Goal: Find contact information: Find contact information

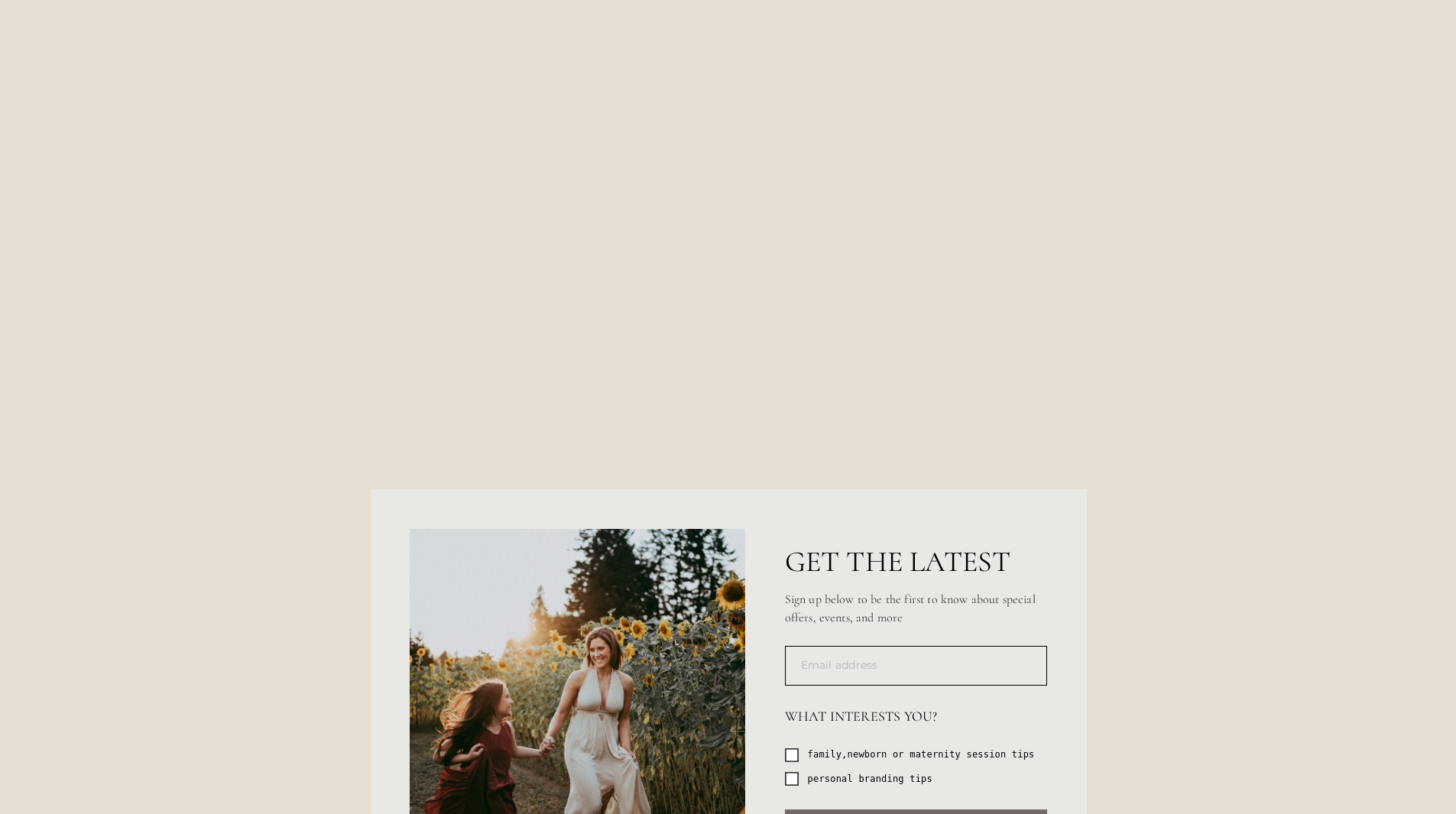
scroll to position [5547, 0]
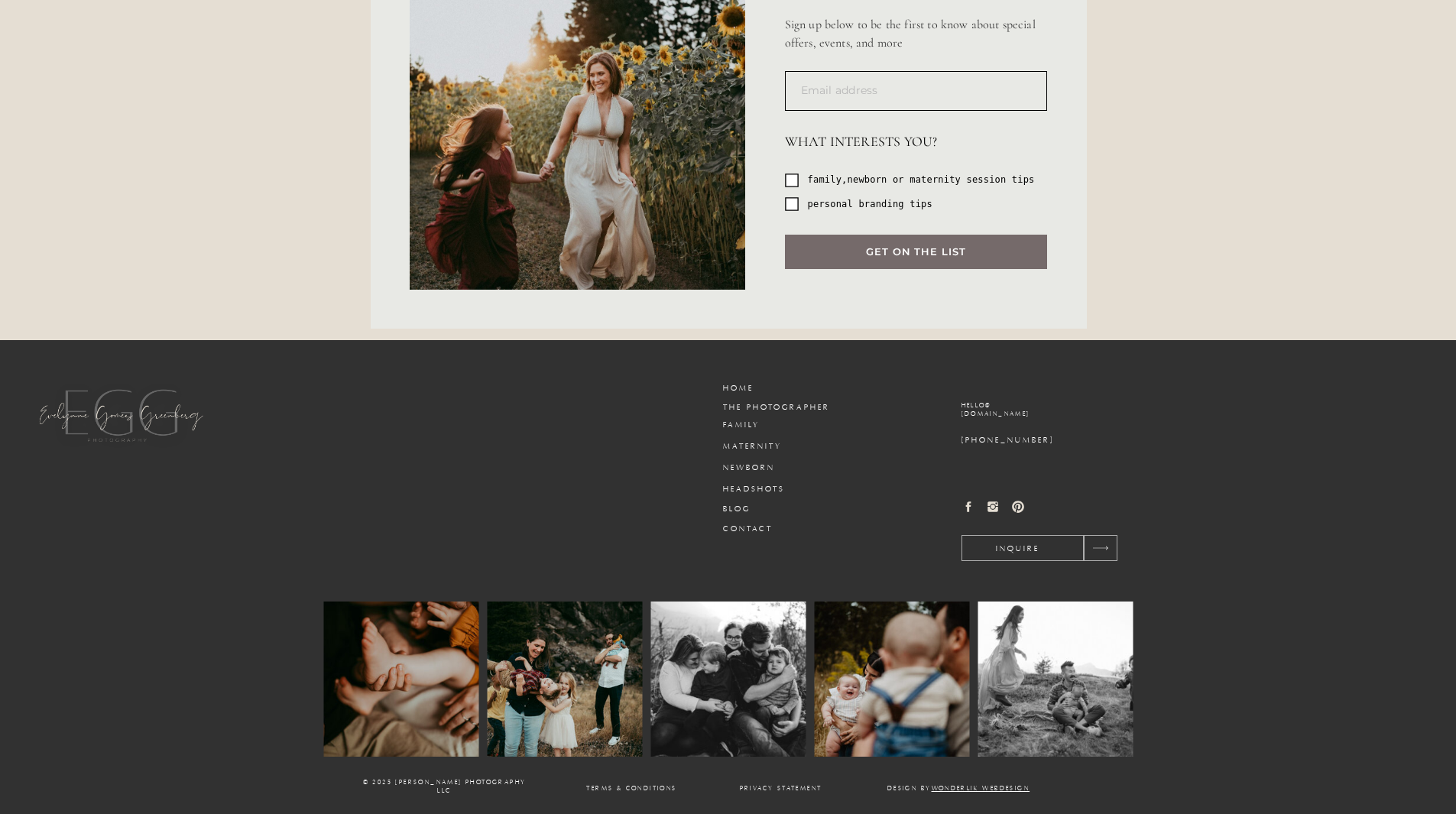
click at [742, 509] on h3 "Blog" at bounding box center [760, 509] width 73 height 12
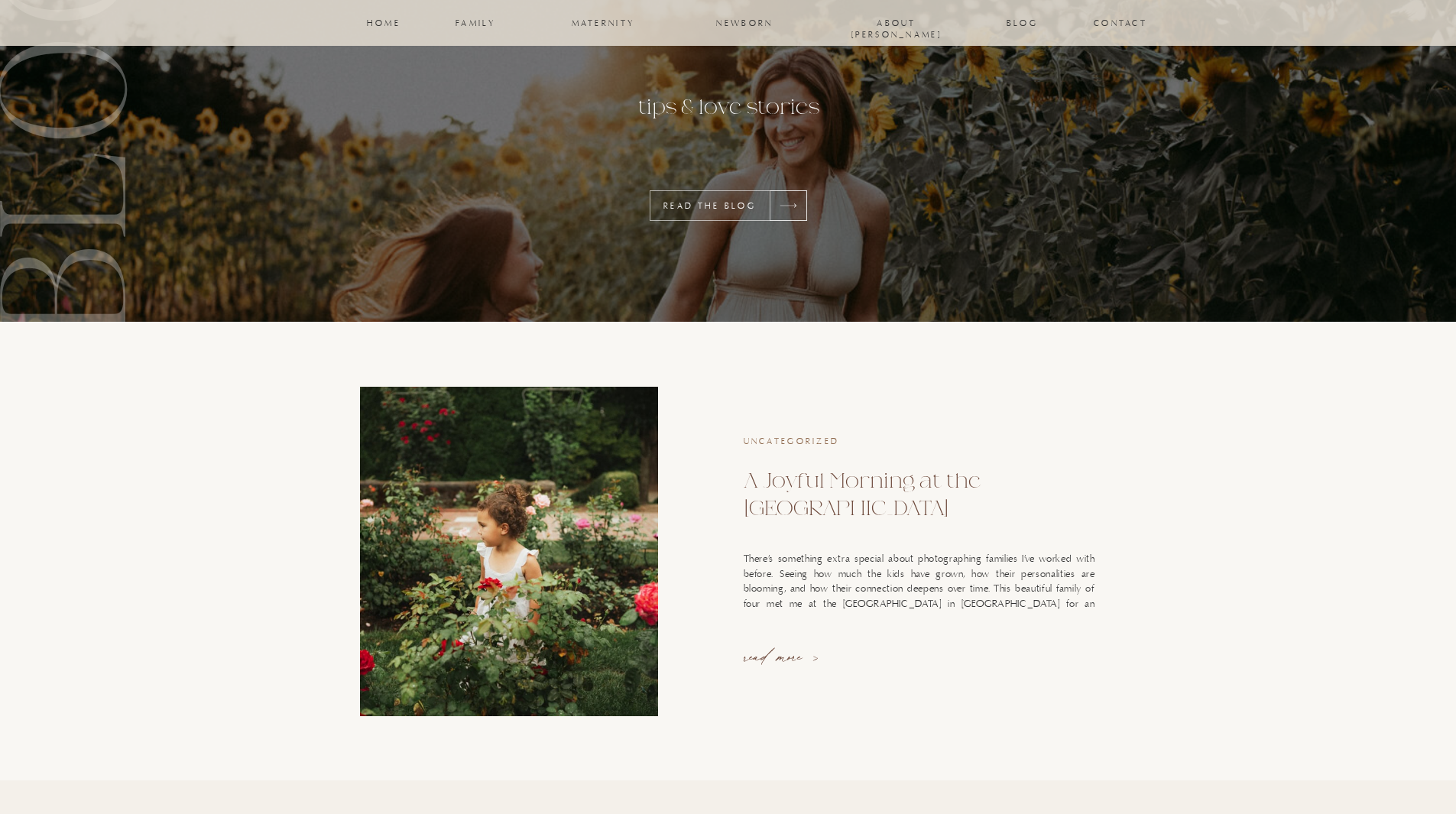
scroll to position [158, 0]
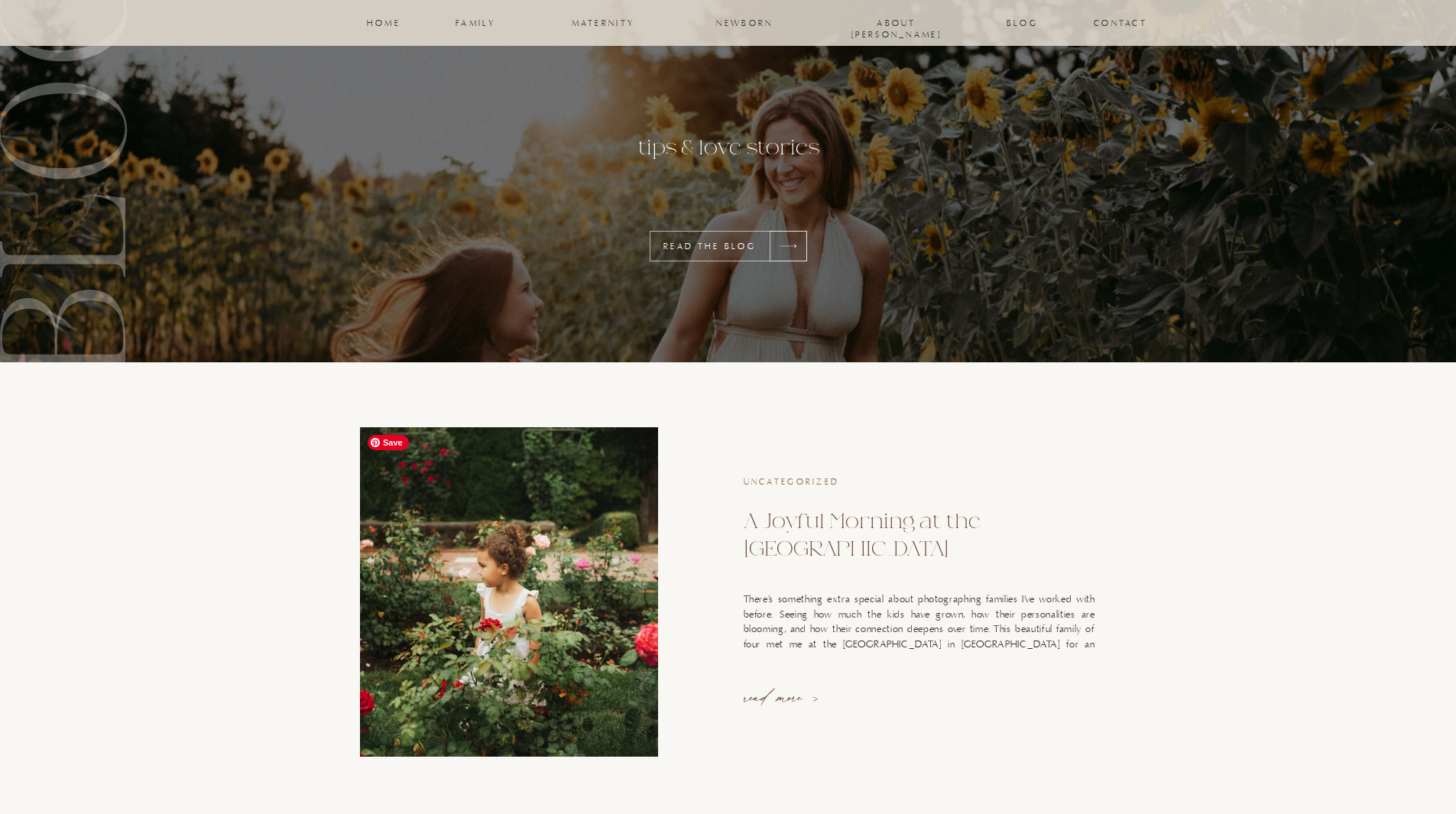
click at [589, 548] on img at bounding box center [509, 592] width 298 height 329
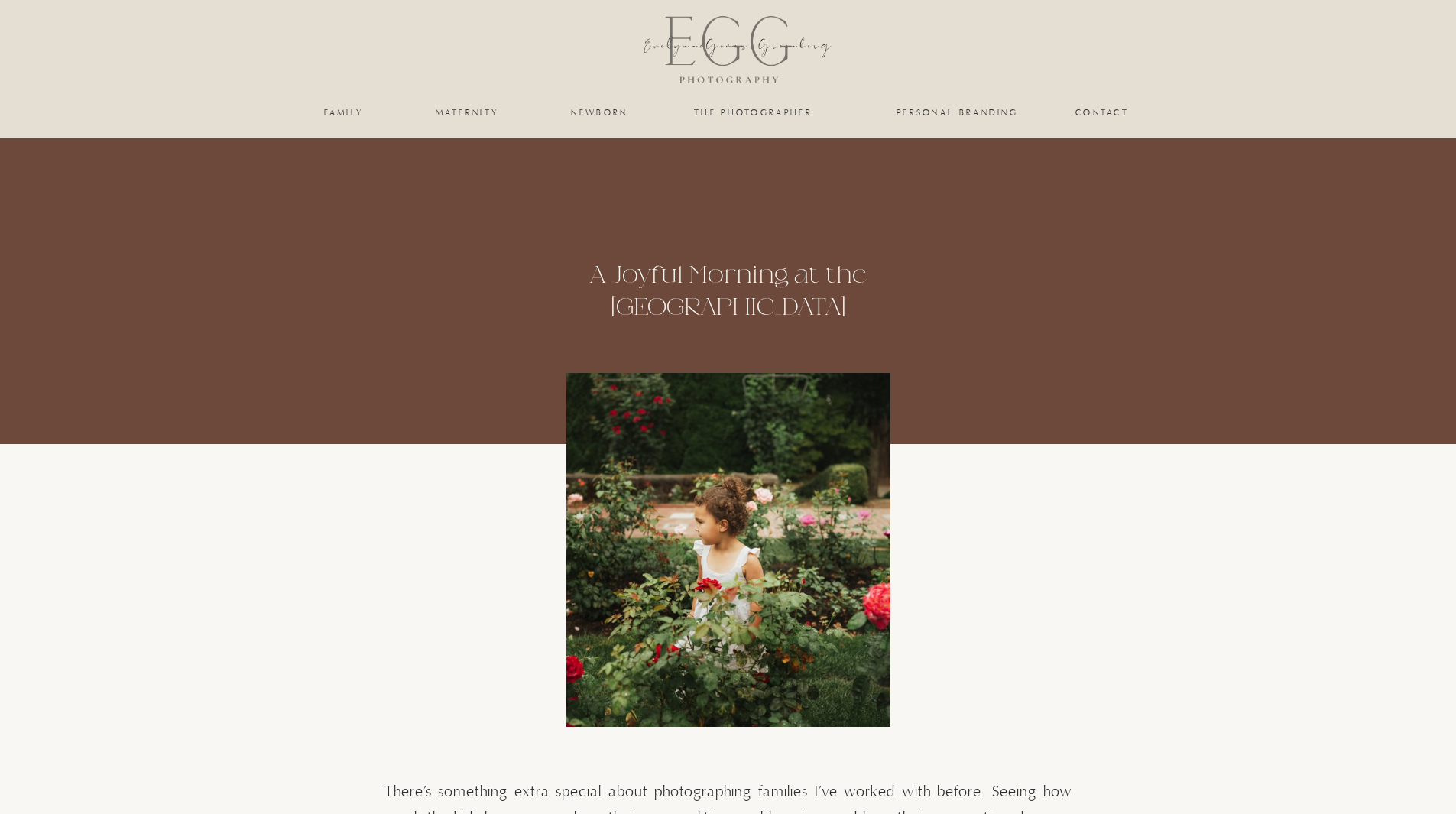
click at [1087, 113] on nav "Contact" at bounding box center [1102, 112] width 54 height 9
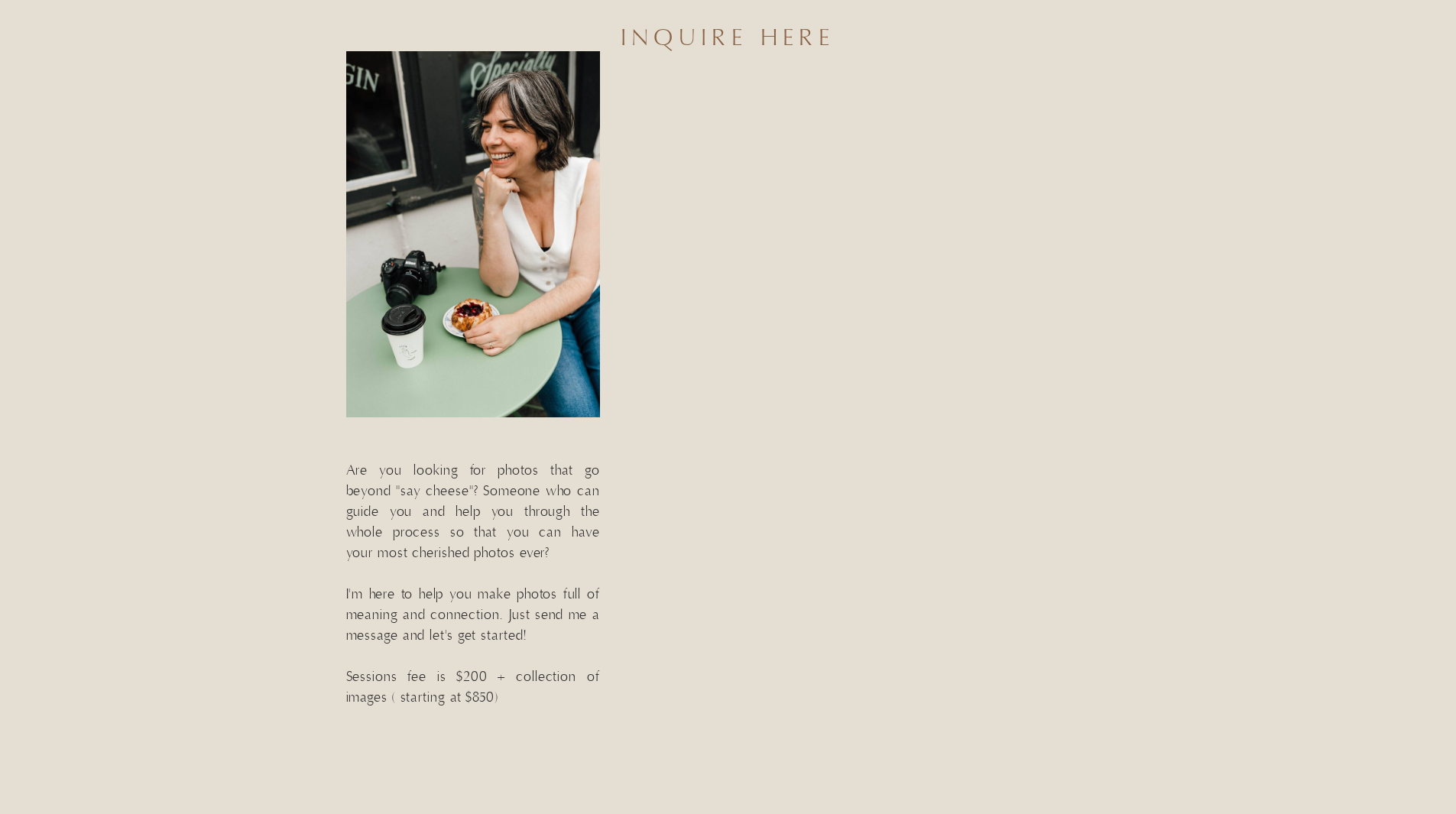
scroll to position [153, 0]
